Goal: Find specific page/section: Find specific page/section

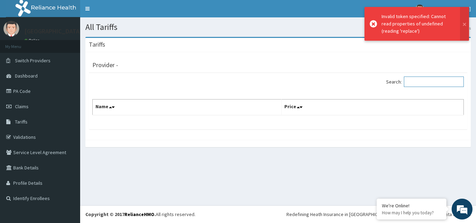
click at [425, 82] on input "Search:" at bounding box center [434, 82] width 60 height 10
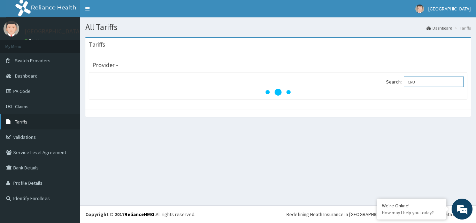
type input "CRU"
click at [31, 122] on link "Tariffs" at bounding box center [40, 121] width 80 height 15
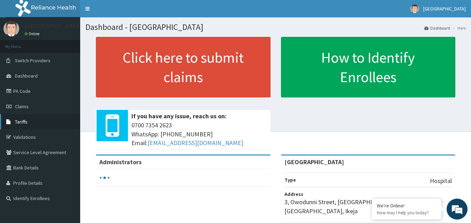
click at [34, 123] on link "Tariffs" at bounding box center [40, 121] width 80 height 15
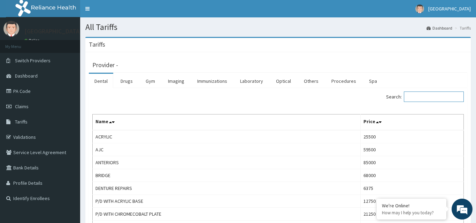
click at [413, 97] on input "Search:" at bounding box center [434, 97] width 60 height 10
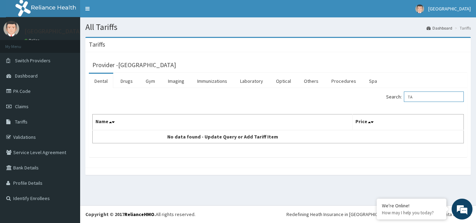
type input "T"
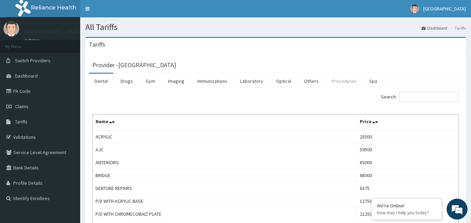
click at [340, 80] on link "Procedures" at bounding box center [344, 81] width 36 height 15
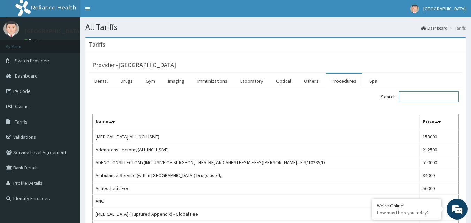
click at [446, 98] on input "Search:" at bounding box center [429, 97] width 60 height 10
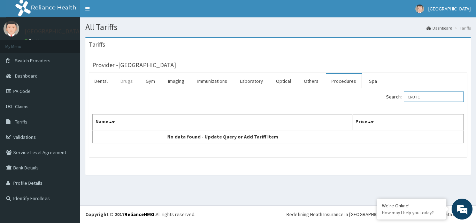
type input "CRUTC"
click at [124, 82] on link "Drugs" at bounding box center [126, 81] width 23 height 15
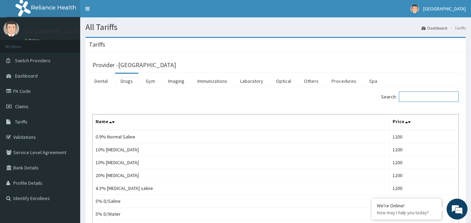
click at [437, 94] on input "Search:" at bounding box center [429, 97] width 60 height 10
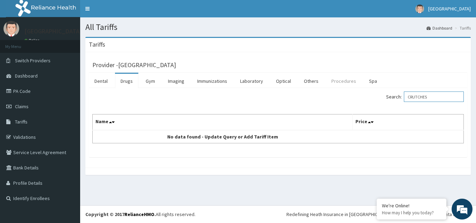
type input "CRUTCHES"
click at [347, 84] on link "Procedures" at bounding box center [344, 81] width 36 height 15
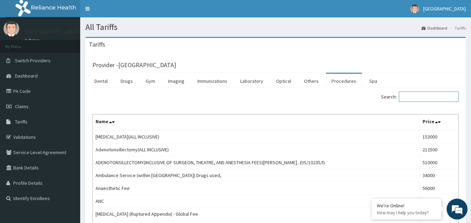
click at [437, 98] on input "Search:" at bounding box center [429, 97] width 60 height 10
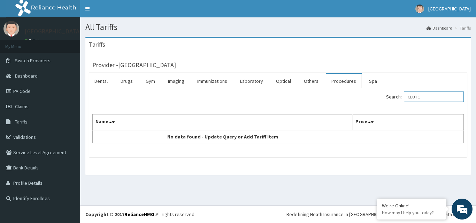
type input "CLUTC"
